Goal: Find contact information: Find contact information

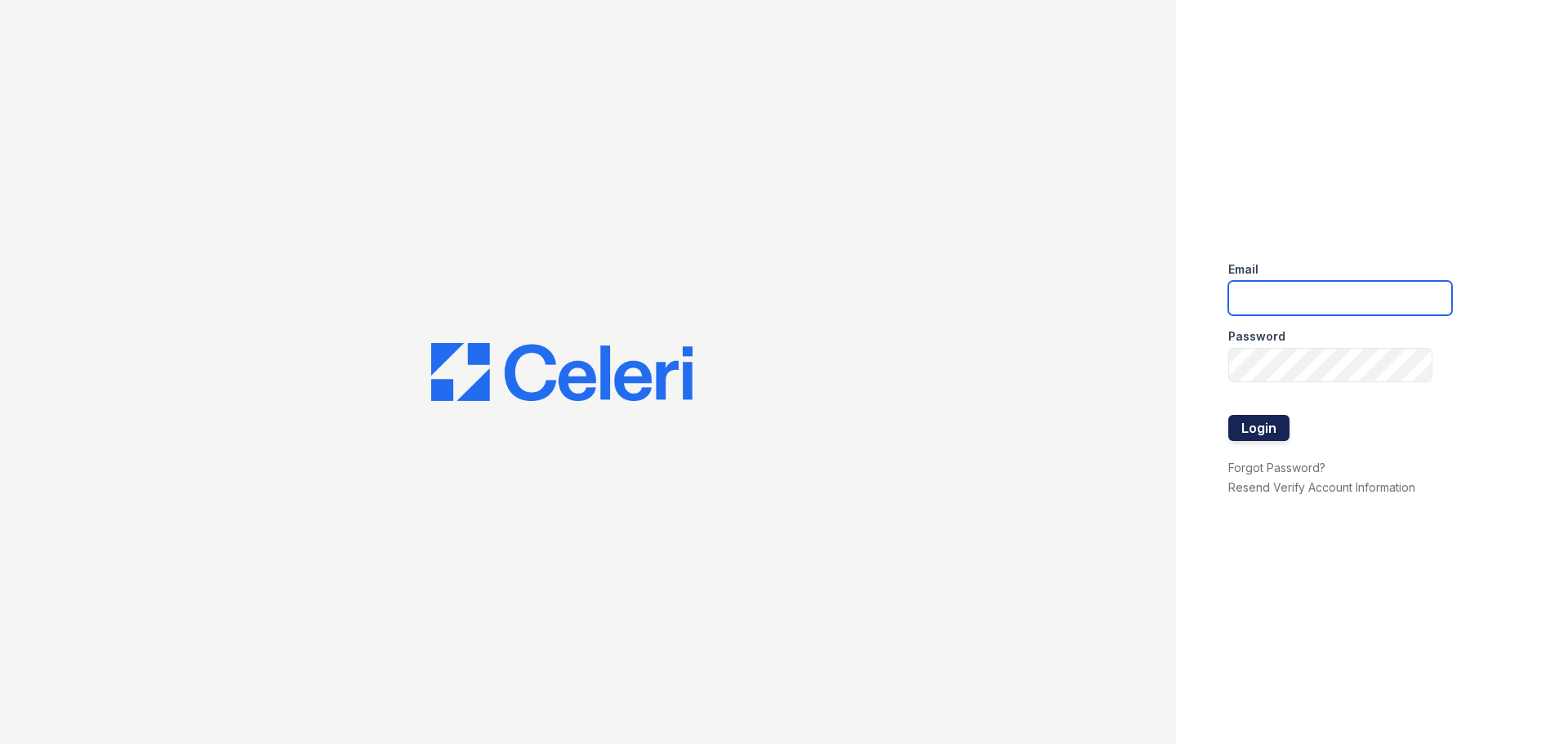
type input "springparc1@cafmanagement.com"
click at [1257, 438] on button "Login" at bounding box center [1258, 427] width 62 height 26
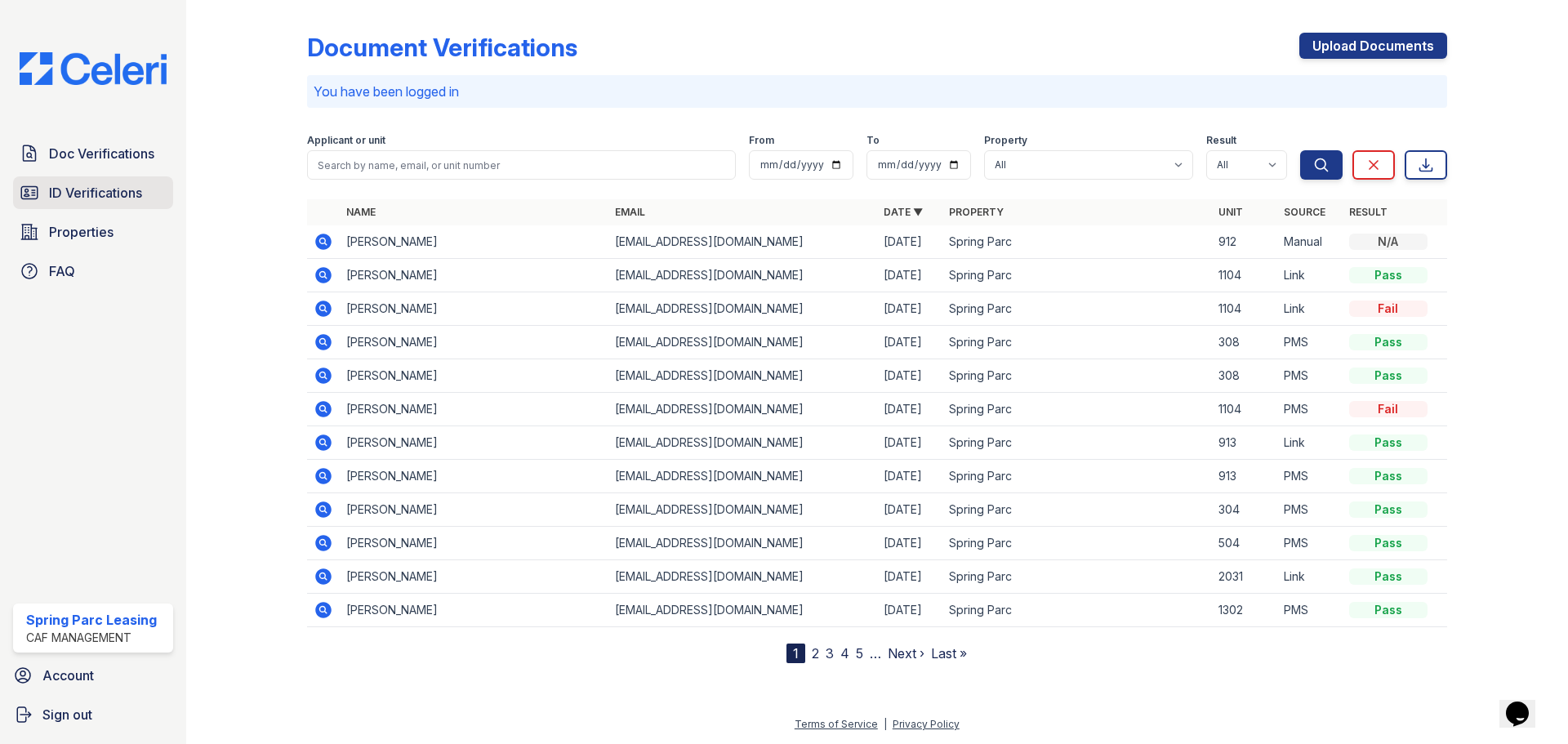
click at [110, 192] on span "ID Verifications" at bounding box center [95, 193] width 93 height 20
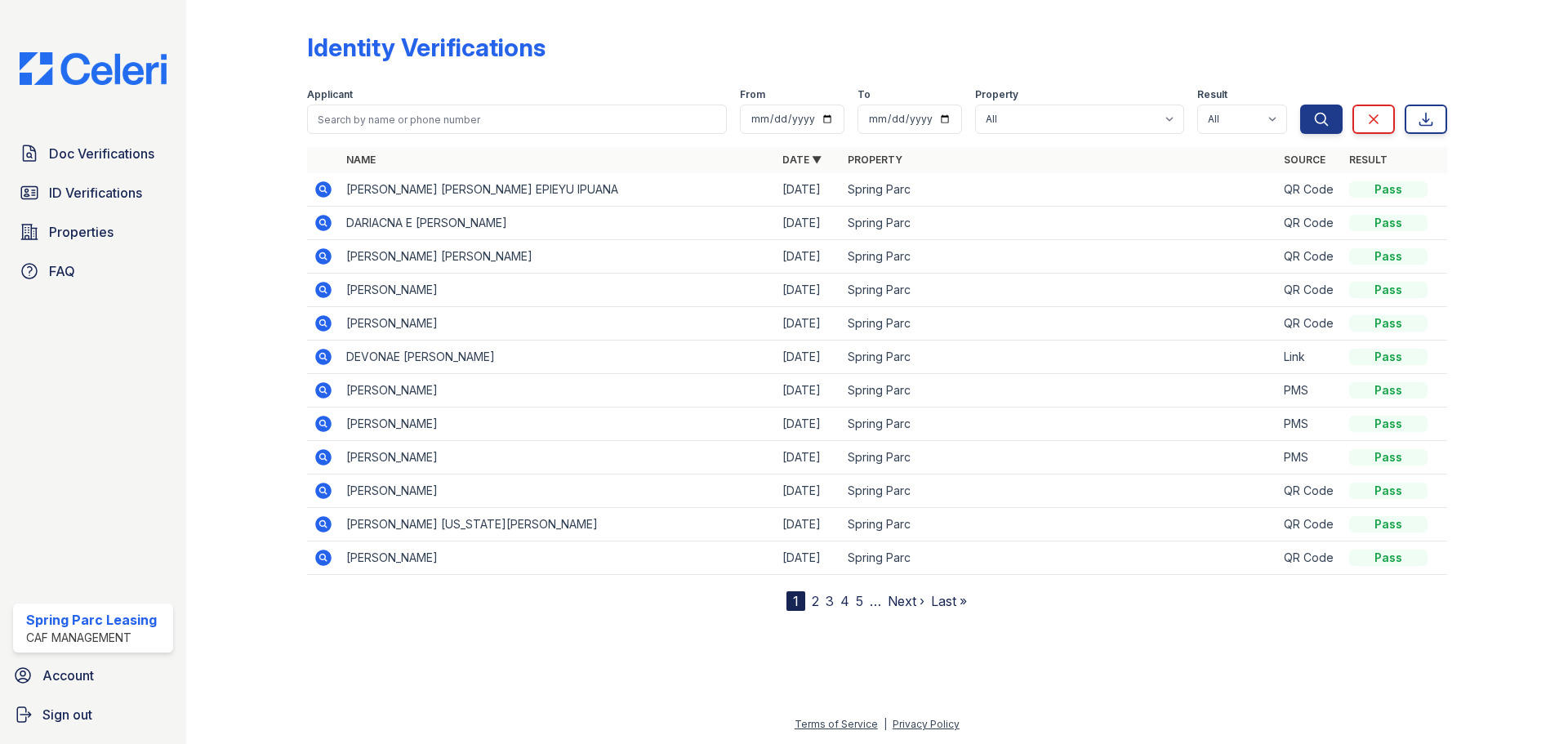
click at [320, 291] on icon at bounding box center [323, 289] width 17 height 17
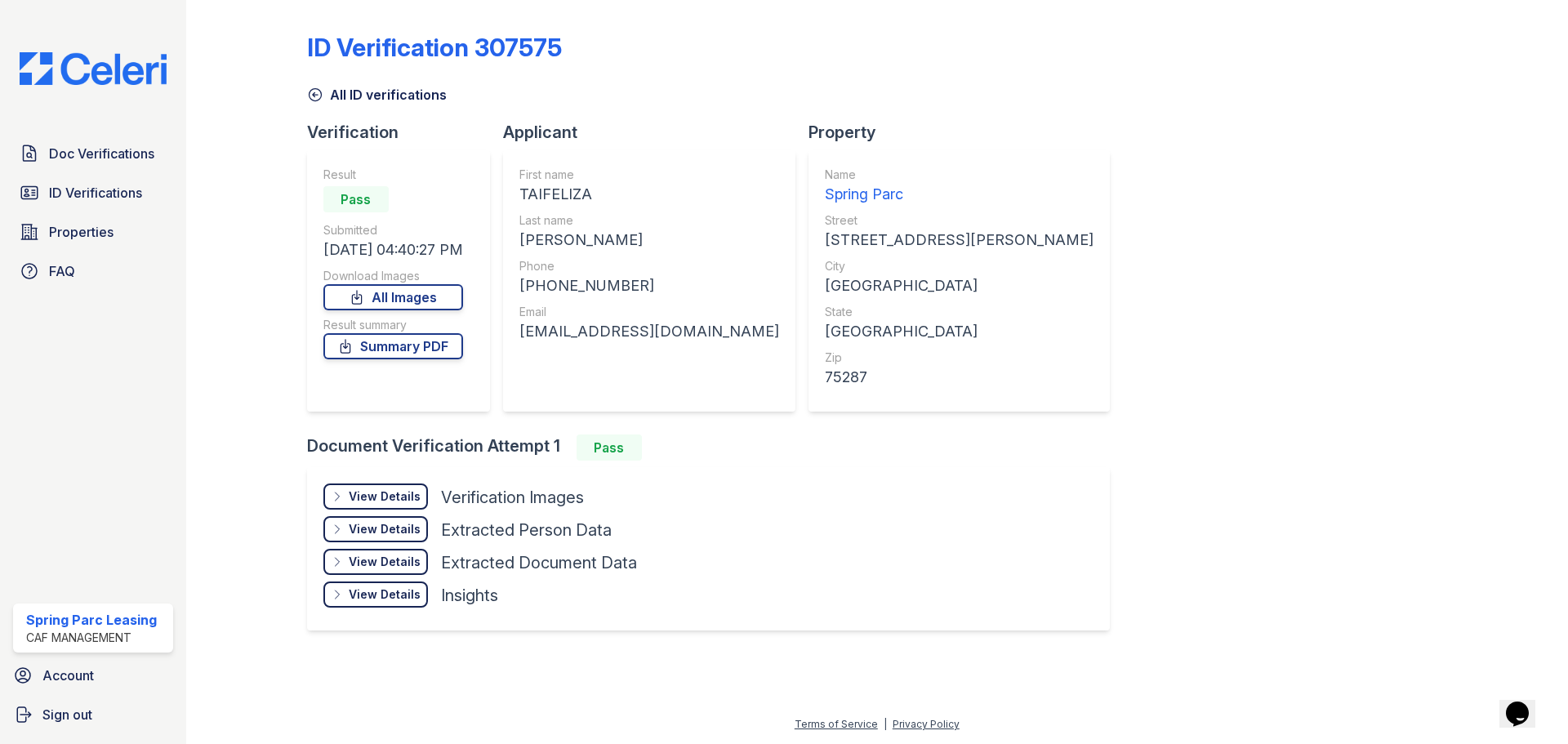
drag, startPoint x: 599, startPoint y: 193, endPoint x: 527, endPoint y: 200, distance: 72.3
click at [527, 200] on div "TAIFELIZA" at bounding box center [649, 194] width 260 height 22
copy div "TAIFELIZA"
click at [570, 399] on div "First name TAIFELIZA Last name [PERSON_NAME] Phone [PHONE_NUMBER] Email [EMAIL_…" at bounding box center [649, 281] width 292 height 261
click at [403, 509] on div "View Details Details Hide Details Details Verification Images" at bounding box center [480, 500] width 314 height 32
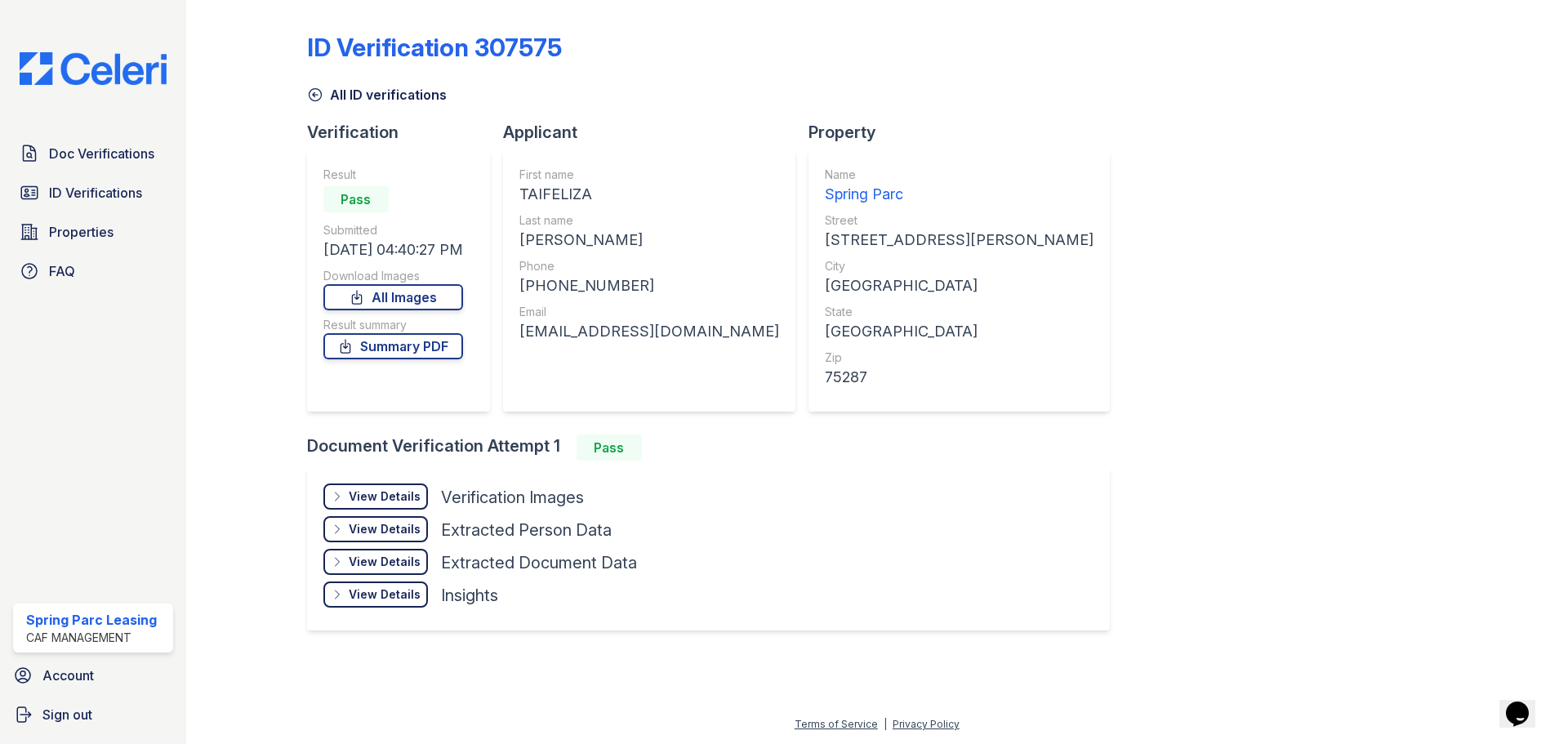
click at [401, 494] on div "View Details" at bounding box center [385, 497] width 72 height 17
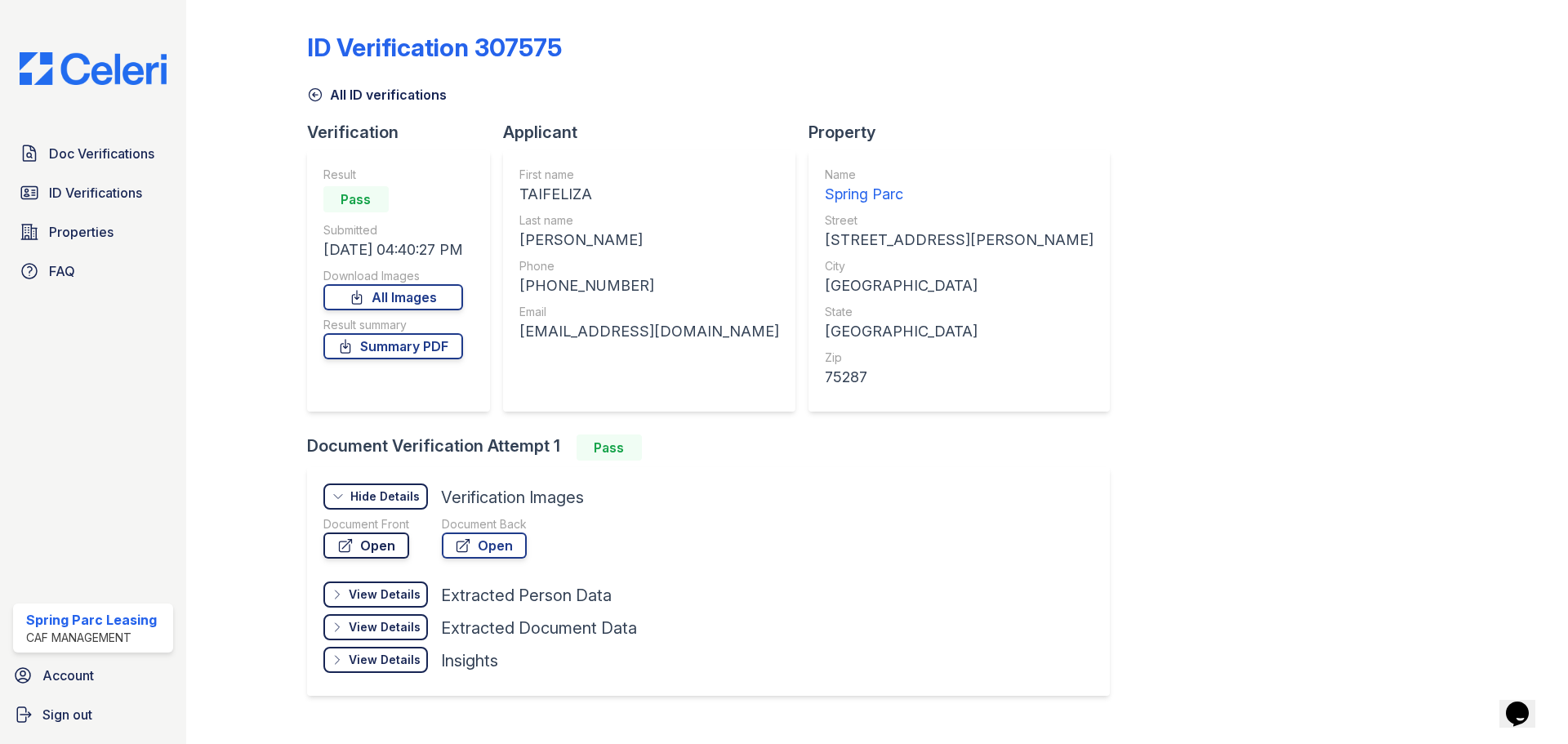
click at [374, 549] on link "Open" at bounding box center [367, 546] width 86 height 26
drag, startPoint x: 632, startPoint y: 237, endPoint x: 523, endPoint y: 249, distance: 109.7
click at [523, 249] on div "First name TAIFELIZA Last name CORREA VEGA Phone +12146593977 Email Taifeliza84…" at bounding box center [649, 281] width 292 height 261
copy div "CORREA VEGA"
drag, startPoint x: 527, startPoint y: 329, endPoint x: 693, endPoint y: 325, distance: 166.0
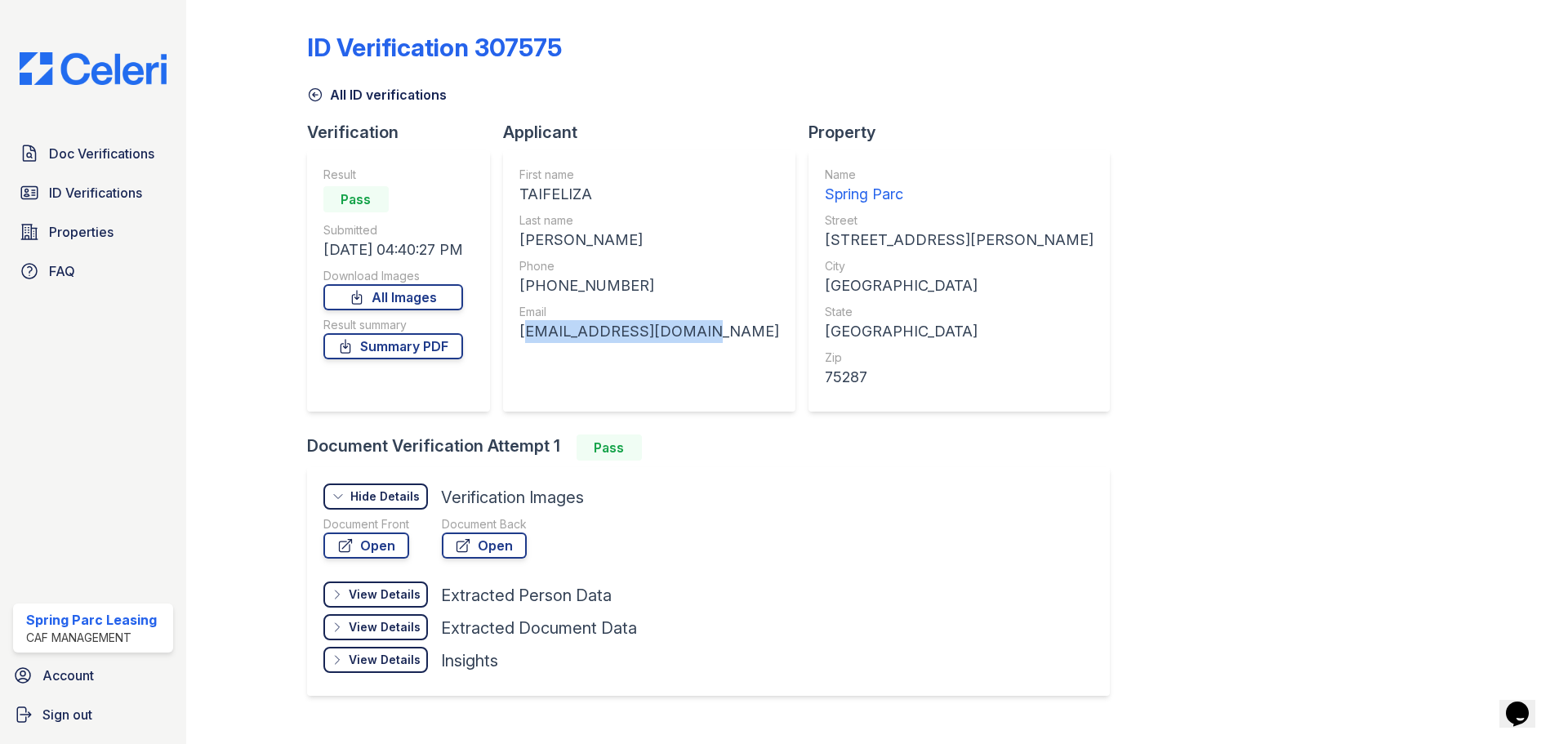
click at [693, 325] on div "First name TAIFELIZA Last name CORREA VEGA Phone +12146593977 Email Taifeliza84…" at bounding box center [649, 281] width 292 height 261
click at [318, 94] on icon at bounding box center [315, 95] width 17 height 17
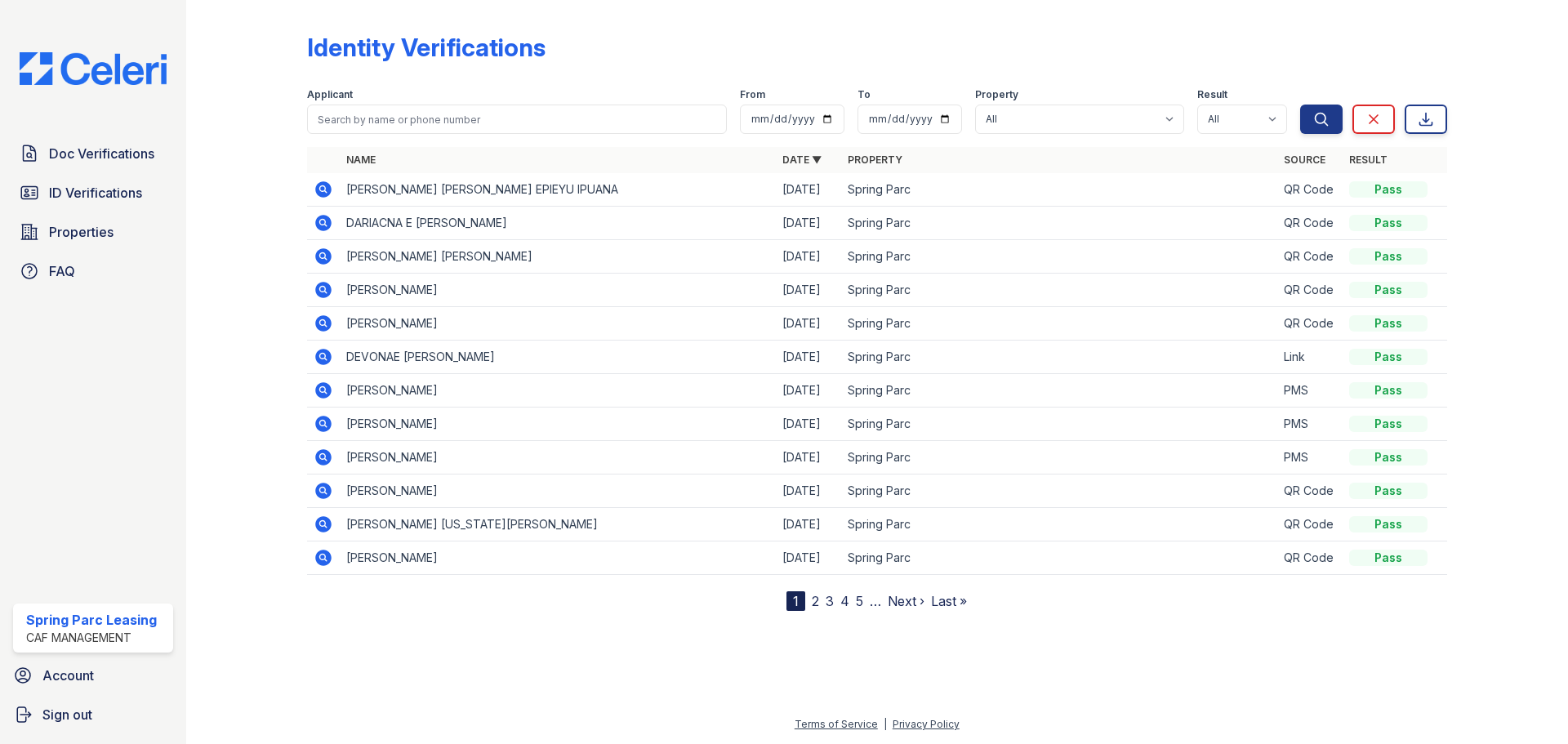
click at [322, 285] on icon at bounding box center [323, 289] width 17 height 17
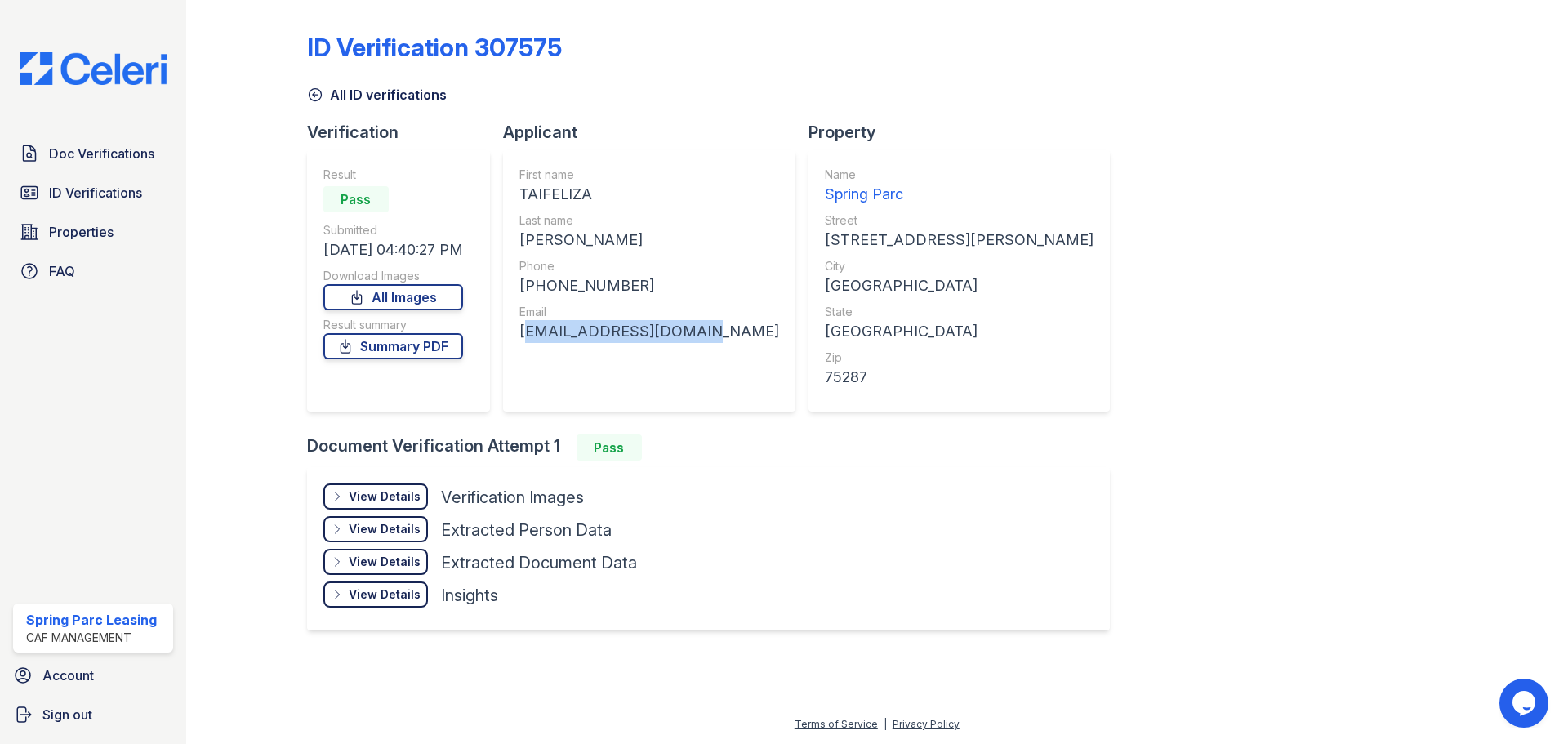
drag, startPoint x: 528, startPoint y: 328, endPoint x: 687, endPoint y: 326, distance: 159.0
click at [687, 325] on div "First name TAIFELIZA Last name [PERSON_NAME] Phone [PHONE_NUMBER] Email [EMAIL_…" at bounding box center [649, 281] width 292 height 261
copy div "[EMAIL_ADDRESS][DOMAIN_NAME]"
click at [538, 259] on div "Phone" at bounding box center [649, 266] width 260 height 17
drag, startPoint x: 542, startPoint y: 282, endPoint x: 633, endPoint y: 276, distance: 91.2
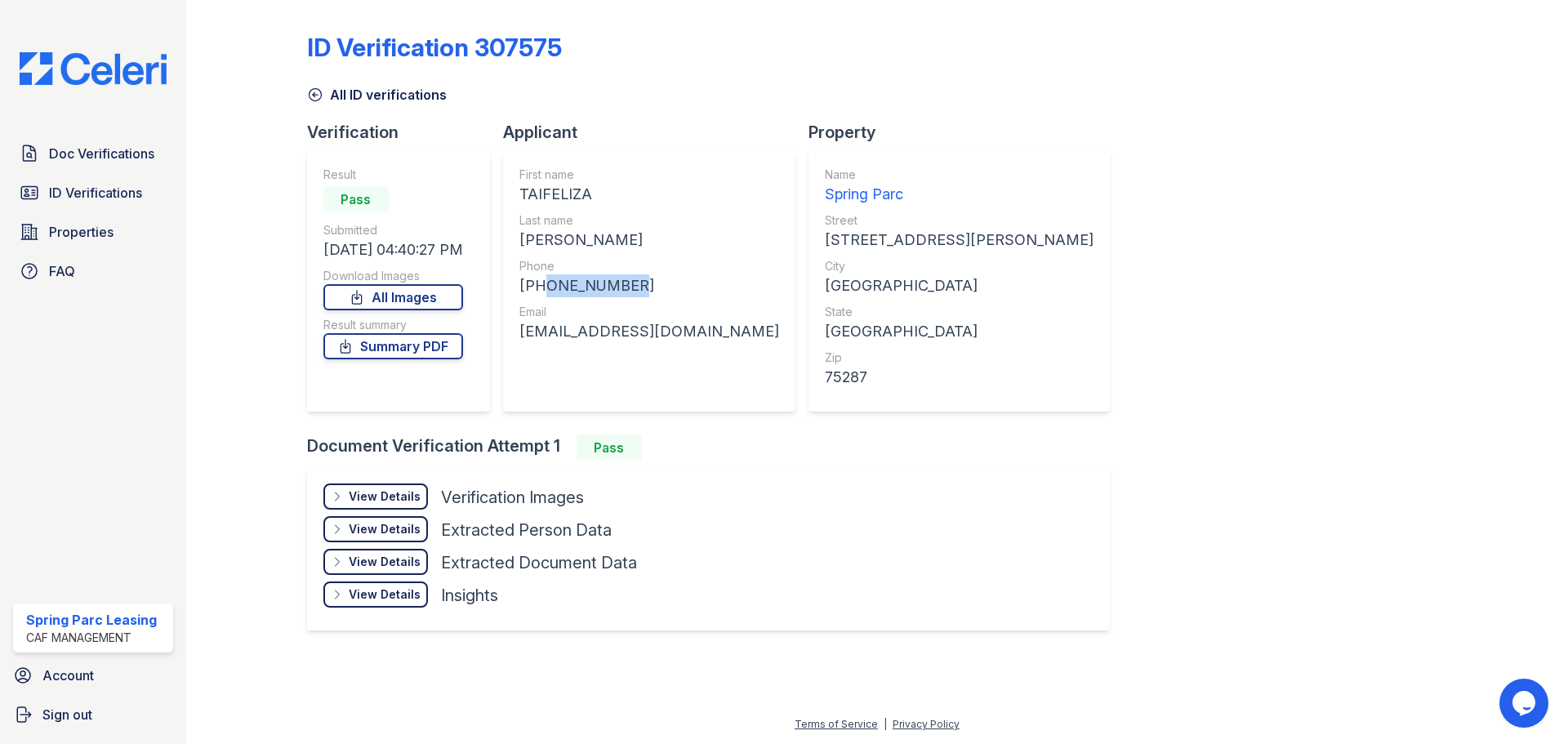
click at [633, 276] on div "+12146593977" at bounding box center [649, 285] width 260 height 22
copy div "2146593977"
click at [82, 203] on link "ID Verifications" at bounding box center [93, 192] width 160 height 32
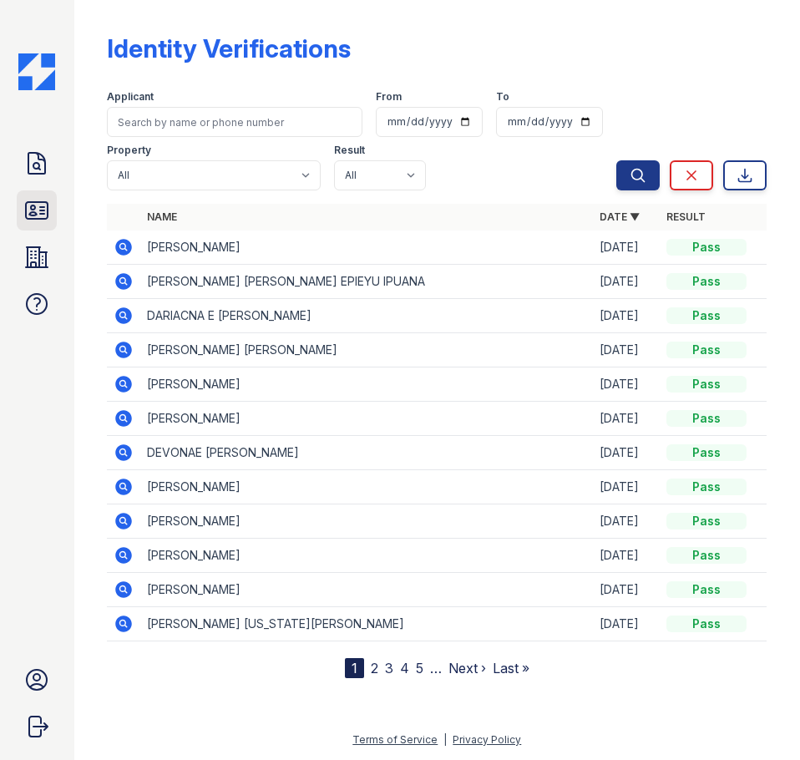
click at [30, 205] on icon at bounding box center [36, 210] width 27 height 27
click at [126, 349] on icon at bounding box center [124, 350] width 20 height 20
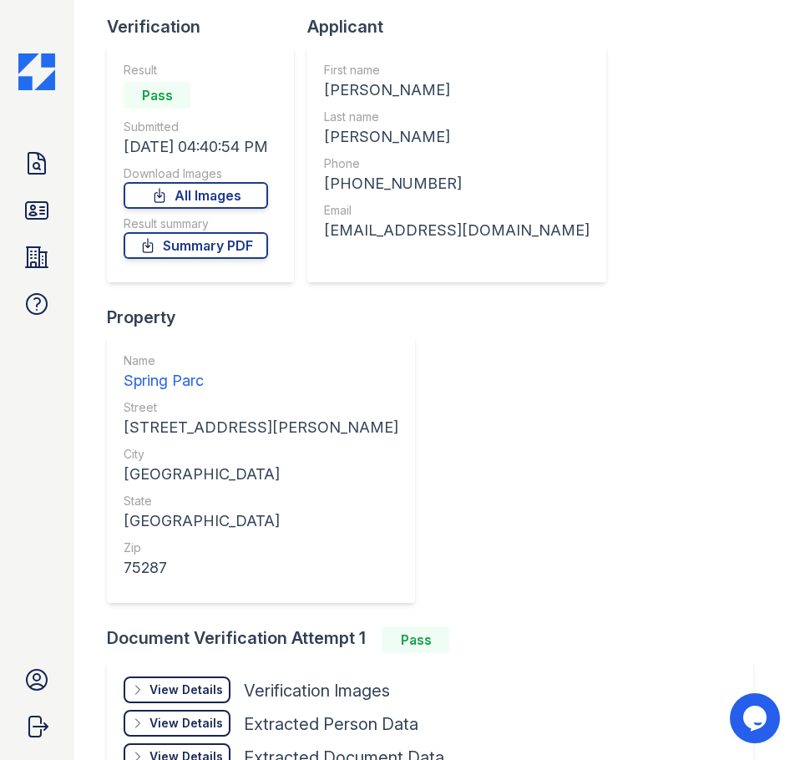
scroll to position [256, 0]
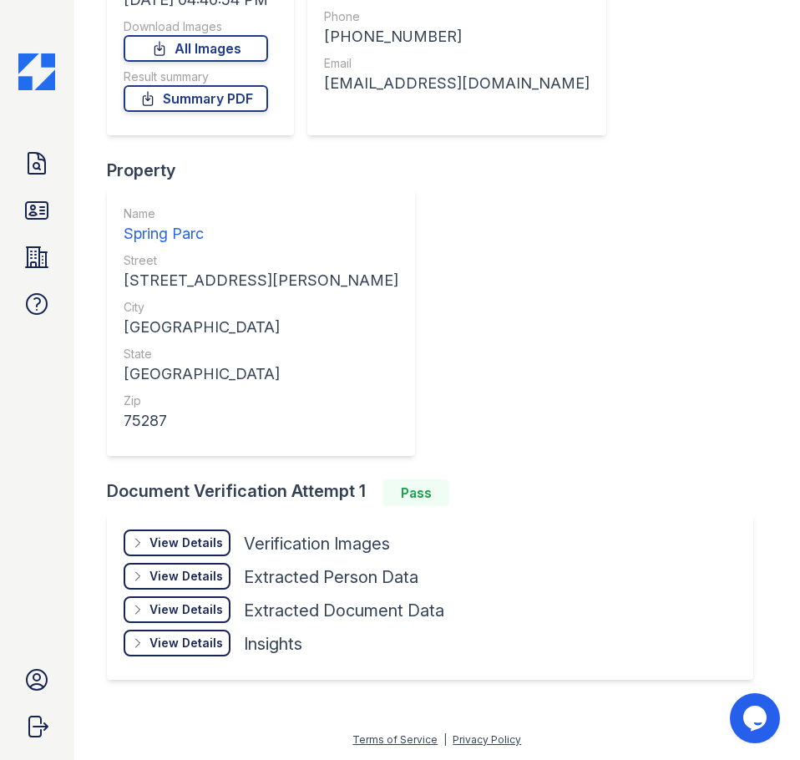
click at [167, 545] on div "View Details" at bounding box center [187, 543] width 74 height 17
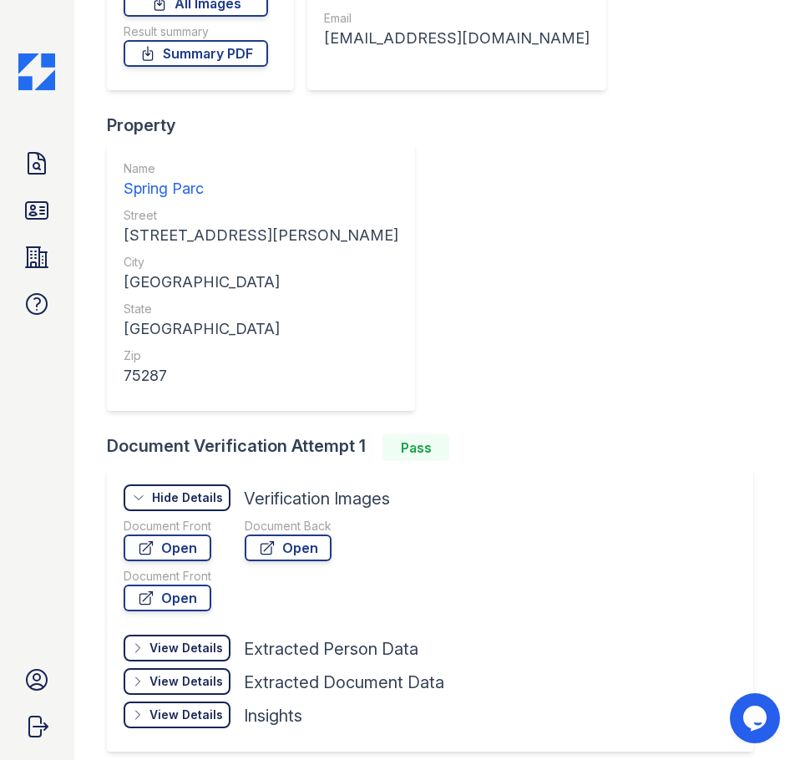
scroll to position [339, 0]
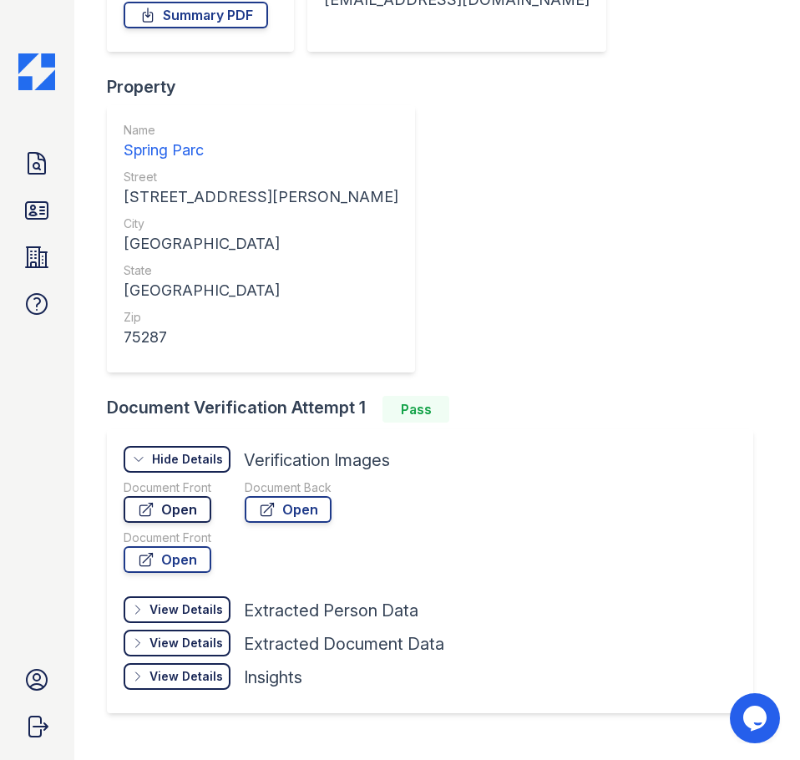
click at [195, 514] on link "Open" at bounding box center [168, 509] width 88 height 27
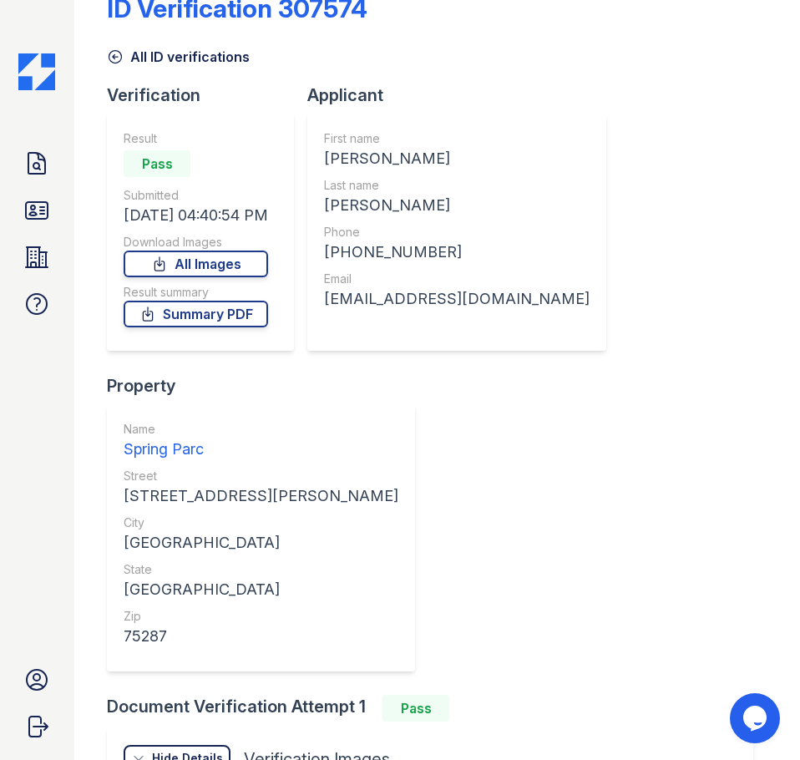
scroll to position [5, 0]
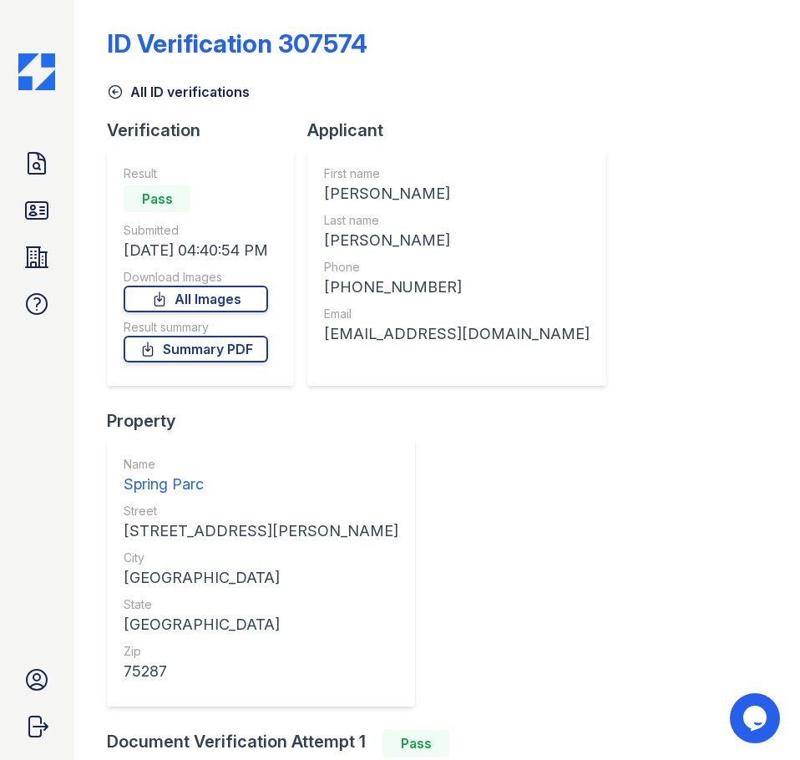
drag, startPoint x: 333, startPoint y: 337, endPoint x: 586, endPoint y: 333, distance: 253.1
click at [586, 333] on div "First name JOE LUIS Last name SANCHEZ CEBALLOS Phone +12142830007 Email Joeluis…" at bounding box center [456, 267] width 299 height 237
copy div "[EMAIL_ADDRESS][DOMAIN_NAME]"
click at [445, 256] on div "First name JOE LUIS Last name SANCHEZ CEBALLOS Phone +12142830007 Email Joeluis…" at bounding box center [457, 267] width 266 height 204
drag, startPoint x: 451, startPoint y: 277, endPoint x: 350, endPoint y: 298, distance: 103.2
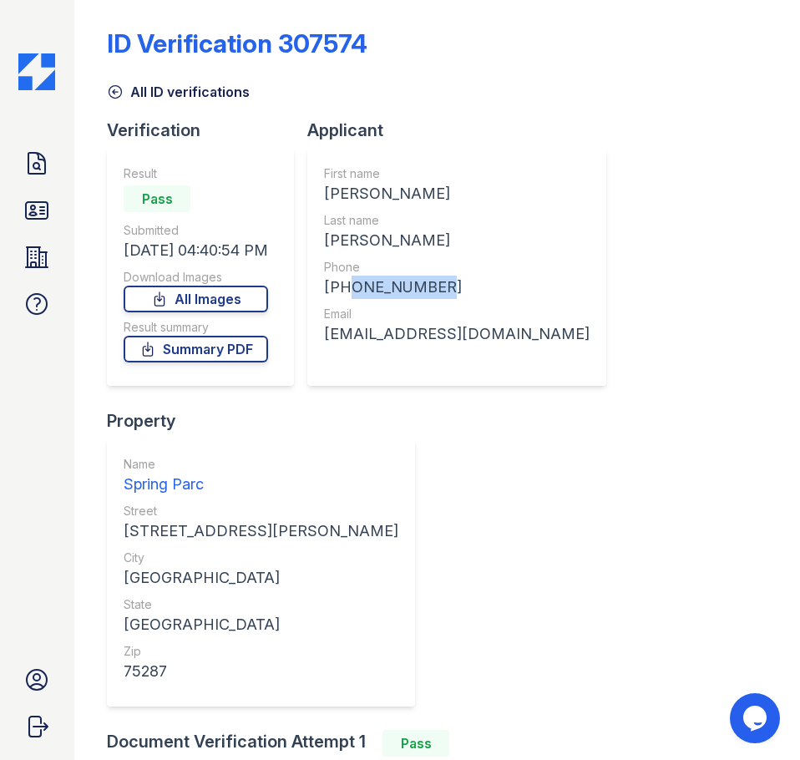
click at [350, 298] on div "[PHONE_NUMBER]" at bounding box center [457, 287] width 266 height 23
copy div "2142830007"
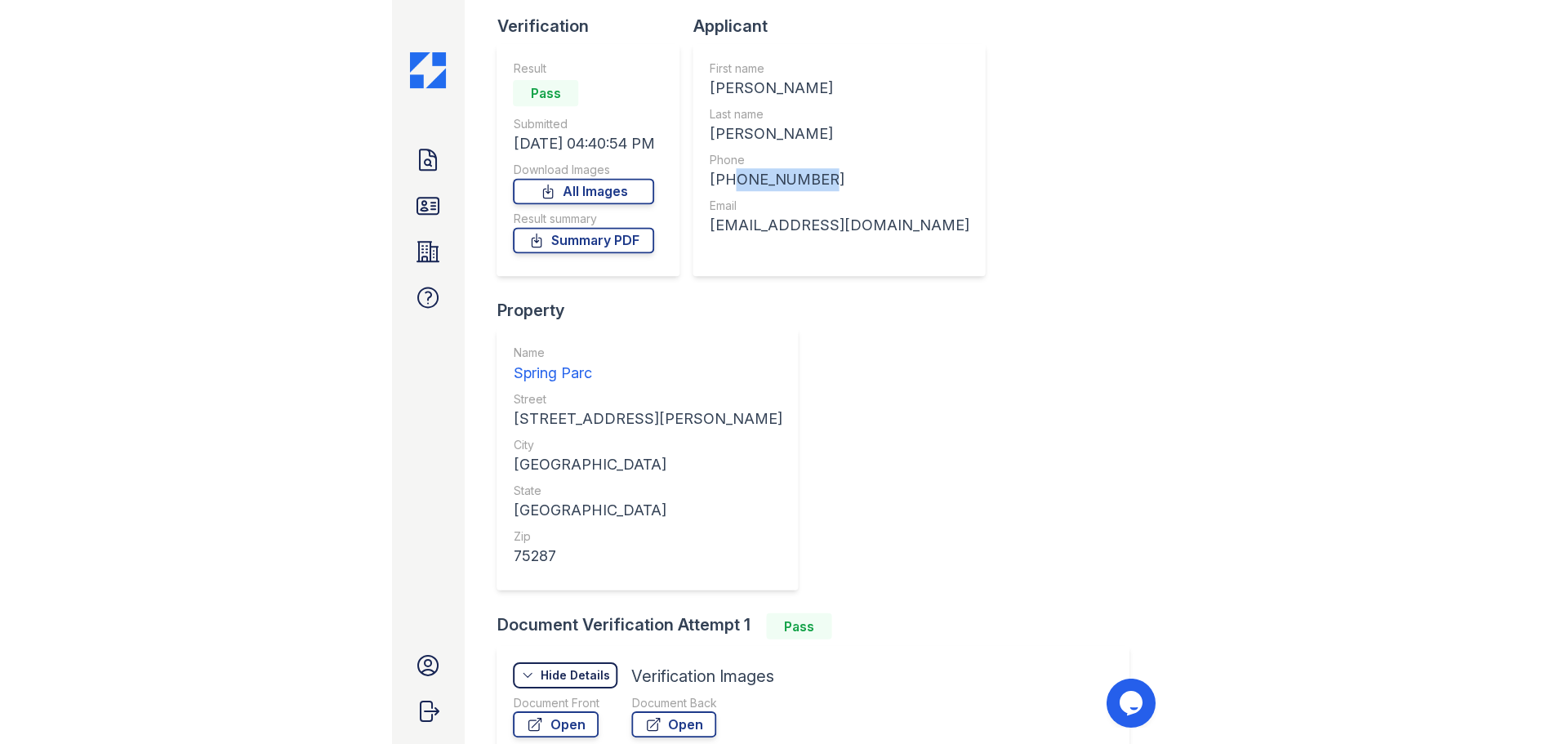
scroll to position [331, 0]
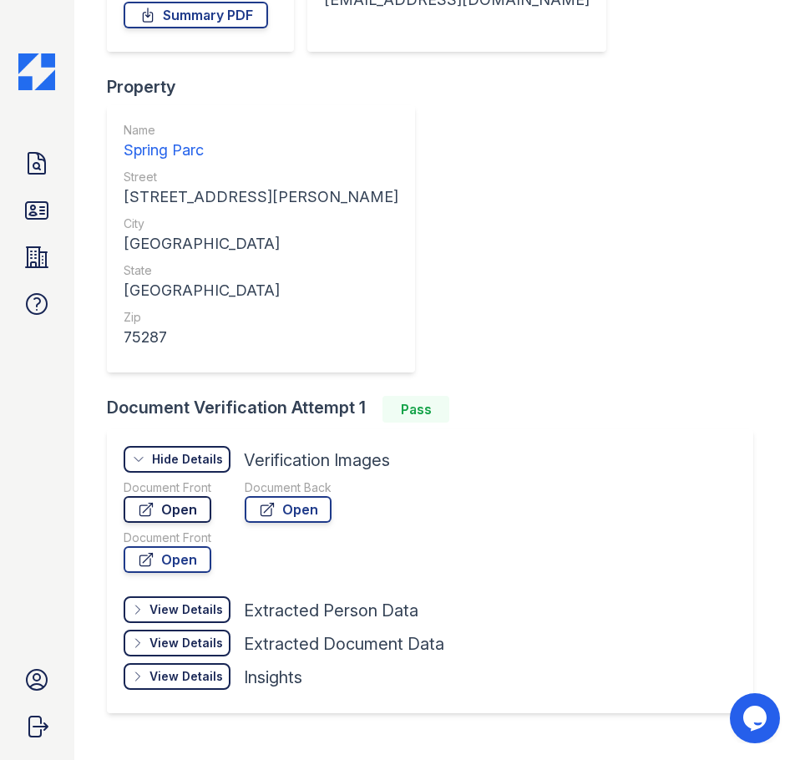
click at [195, 506] on link "Open" at bounding box center [168, 509] width 88 height 27
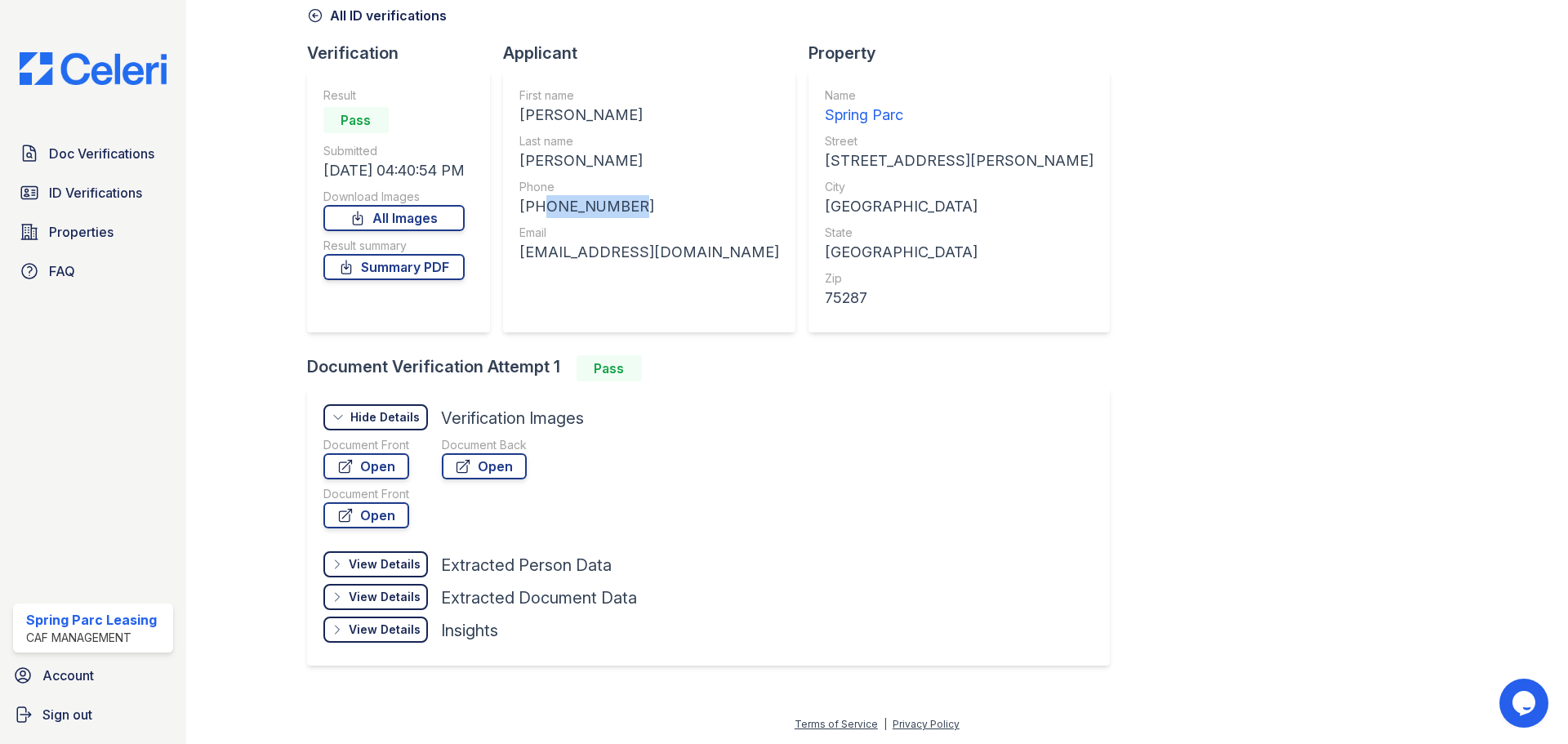
scroll to position [79, 0]
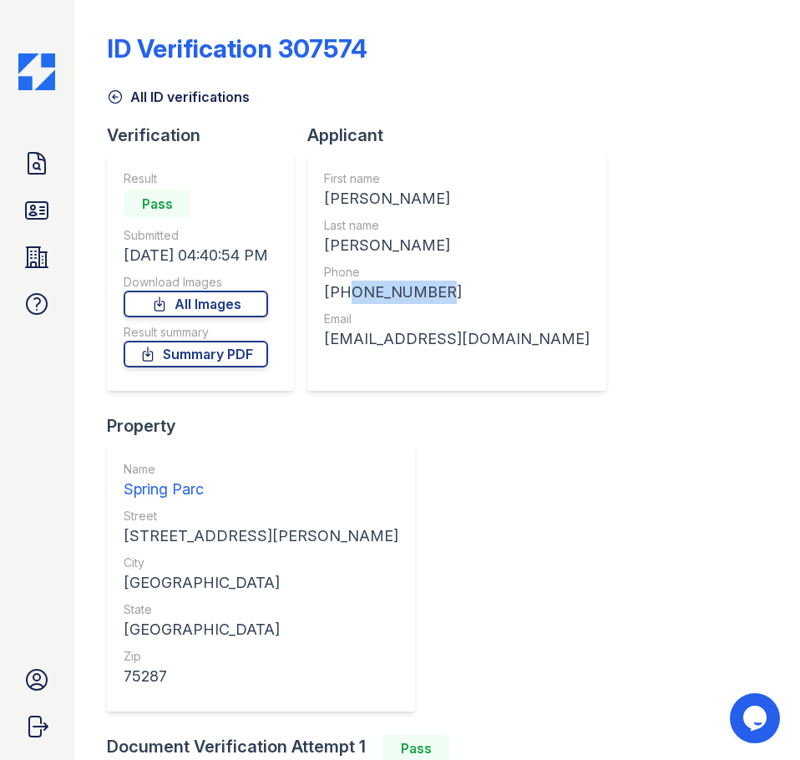
drag, startPoint x: 353, startPoint y: 294, endPoint x: 451, endPoint y: 285, distance: 99.0
click at [451, 285] on div "[PHONE_NUMBER]" at bounding box center [457, 292] width 266 height 23
copy div "2142830007"
